Goal: Navigation & Orientation: Go to known website

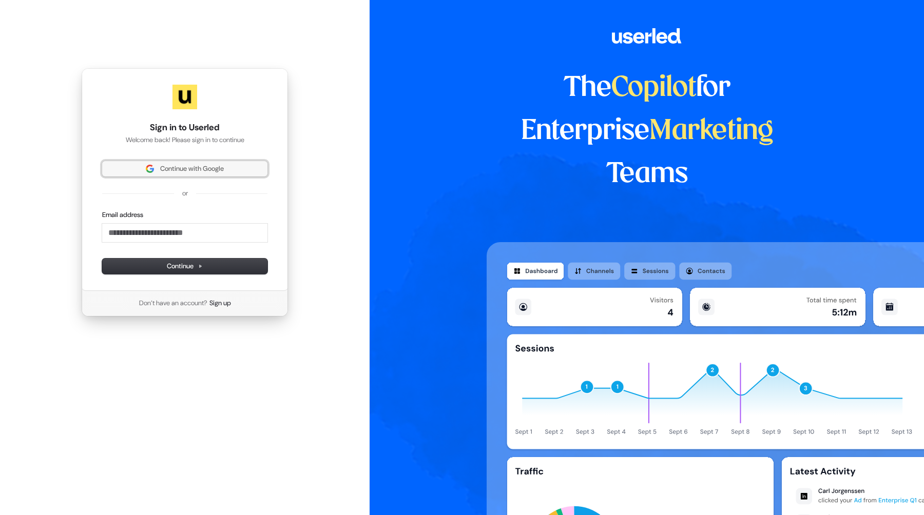
click at [181, 172] on span "Continue with Google" at bounding box center [192, 168] width 64 height 9
